Goal: Task Accomplishment & Management: Use online tool/utility

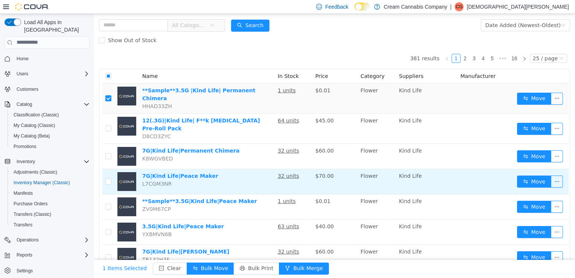
scroll to position [75, 0]
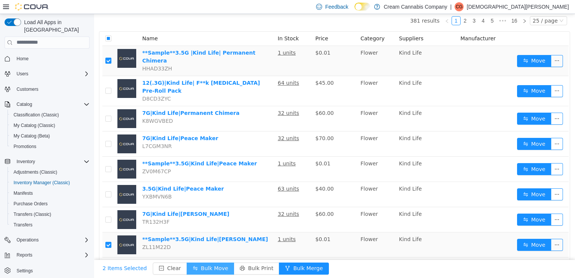
click at [211, 265] on button "Bulk Move" at bounding box center [210, 268] width 47 height 12
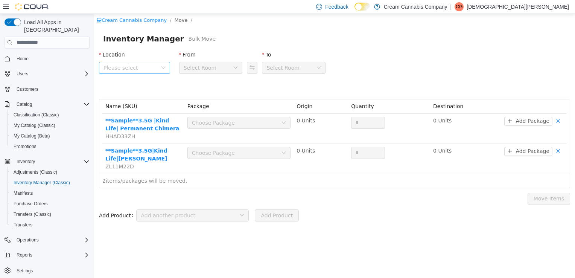
click at [167, 67] on span "Please select" at bounding box center [134, 67] width 71 height 12
click at [151, 105] on span "[STREET_ADDRESS]" at bounding box center [144, 109] width 56 height 10
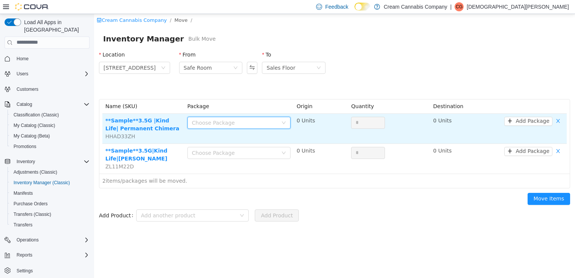
click at [284, 124] on icon "icon: down" at bounding box center [283, 122] width 5 height 5
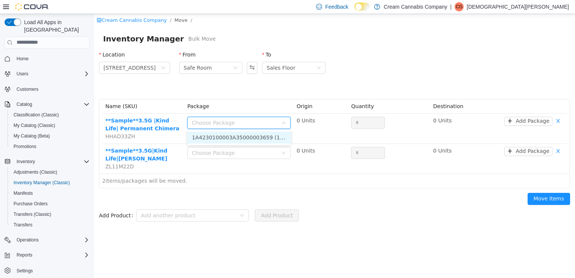
click at [226, 139] on li "1A4230100003A35000003659 (1 Unit)" at bounding box center [238, 137] width 103 height 12
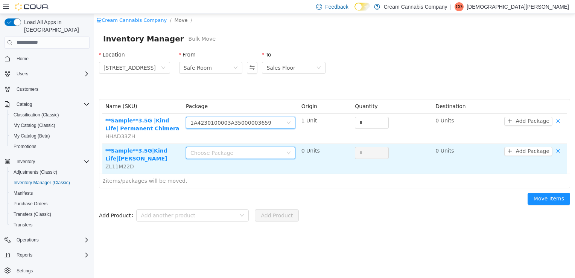
click at [287, 154] on div "Choose Package" at bounding box center [240, 152] width 109 height 12
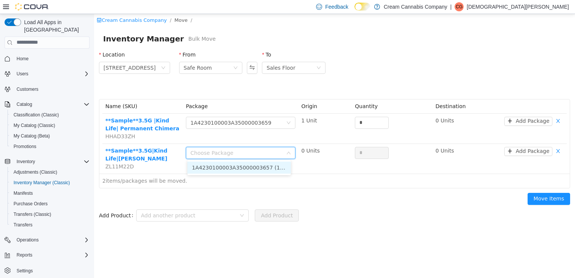
click at [267, 169] on li "1A4230100003A35000003657 (1 Unit)" at bounding box center [238, 167] width 103 height 12
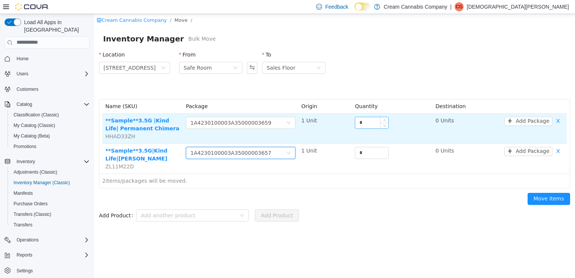
click at [368, 122] on input "*" at bounding box center [371, 122] width 33 height 11
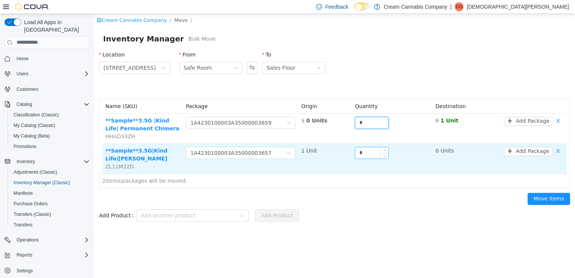
type input "*"
click at [373, 155] on input "*" at bounding box center [371, 152] width 33 height 11
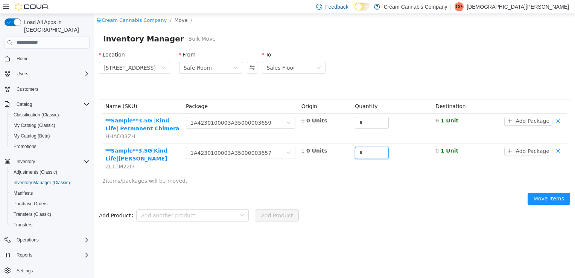
type input "*"
click at [548, 198] on button "Move Items" at bounding box center [548, 198] width 43 height 12
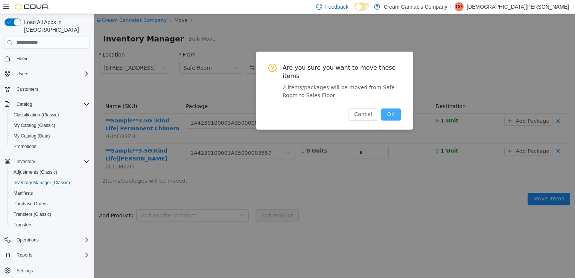
click at [400, 108] on button "OK" at bounding box center [391, 114] width 20 height 12
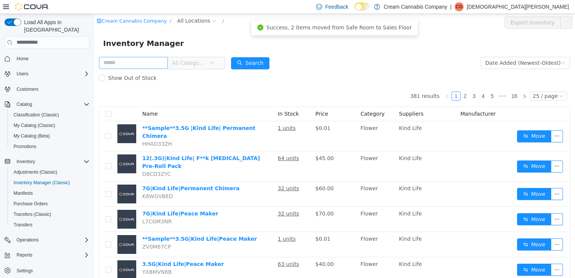
click at [132, 63] on input "text" at bounding box center [133, 62] width 69 height 12
type input "*****"
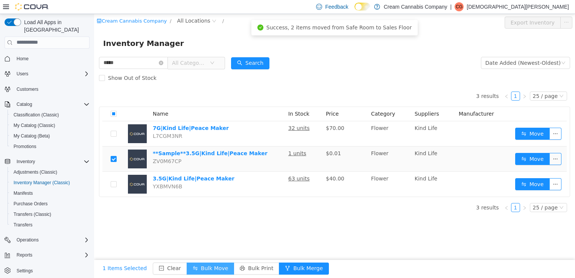
click at [202, 268] on button "Bulk Move" at bounding box center [210, 268] width 47 height 12
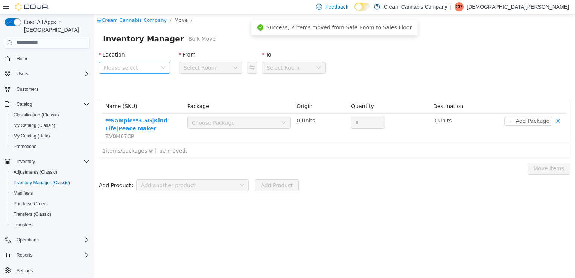
click at [166, 67] on span "Please select" at bounding box center [134, 67] width 71 height 12
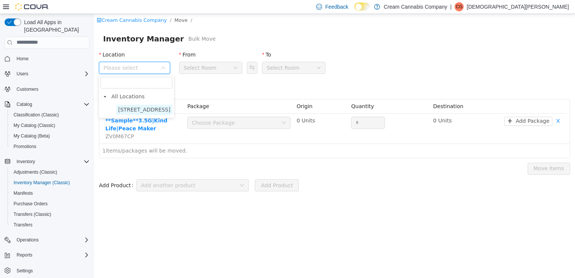
click at [150, 109] on span "[STREET_ADDRESS]" at bounding box center [144, 109] width 52 height 6
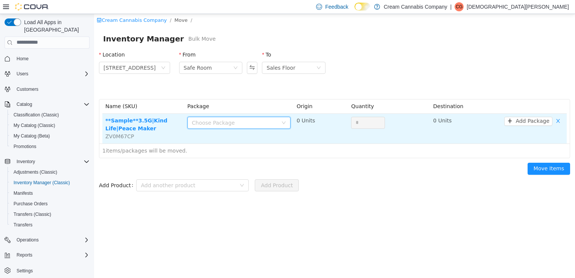
click at [281, 122] on div "Choose Package" at bounding box center [236, 122] width 89 height 11
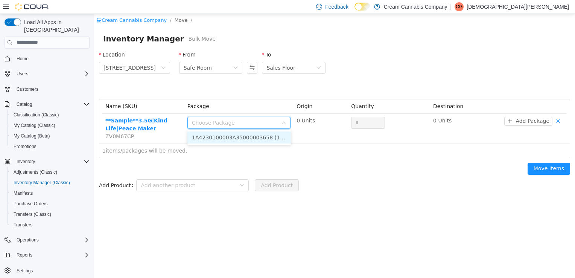
click at [257, 136] on li "1A4230100003A35000003658 (1 Unit)" at bounding box center [238, 137] width 103 height 12
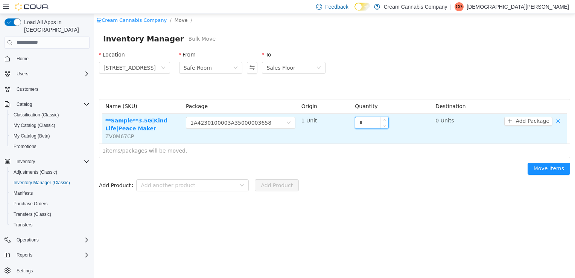
click at [370, 126] on input "*" at bounding box center [371, 122] width 33 height 11
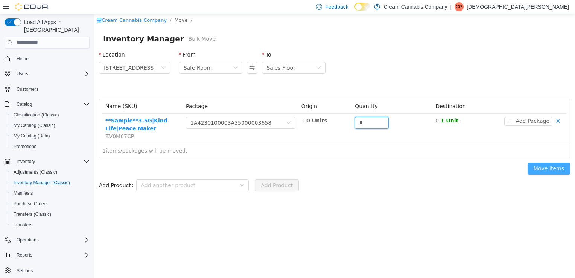
type input "*"
click at [539, 173] on button "Move Items" at bounding box center [548, 168] width 43 height 12
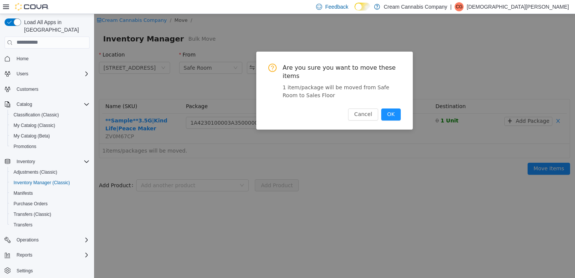
click at [381, 108] on button "OK" at bounding box center [391, 114] width 20 height 12
